Goal: Navigation & Orientation: Find specific page/section

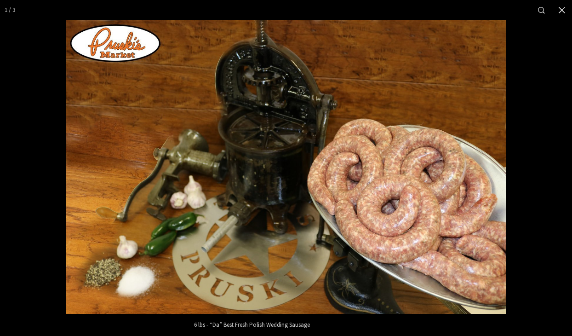
scroll to position [44, 0]
click at [559, 10] on button "Close" at bounding box center [562, 10] width 20 height 20
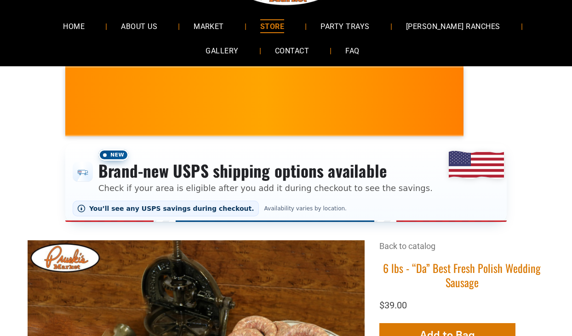
scroll to position [0, 0]
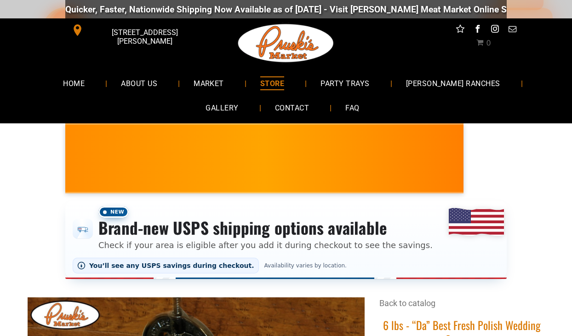
click at [196, 87] on span "MARKET" at bounding box center [209, 82] width 30 height 13
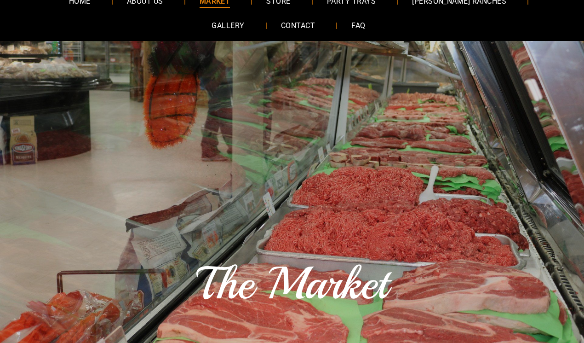
scroll to position [78, 0]
